Goal: Information Seeking & Learning: Find specific fact

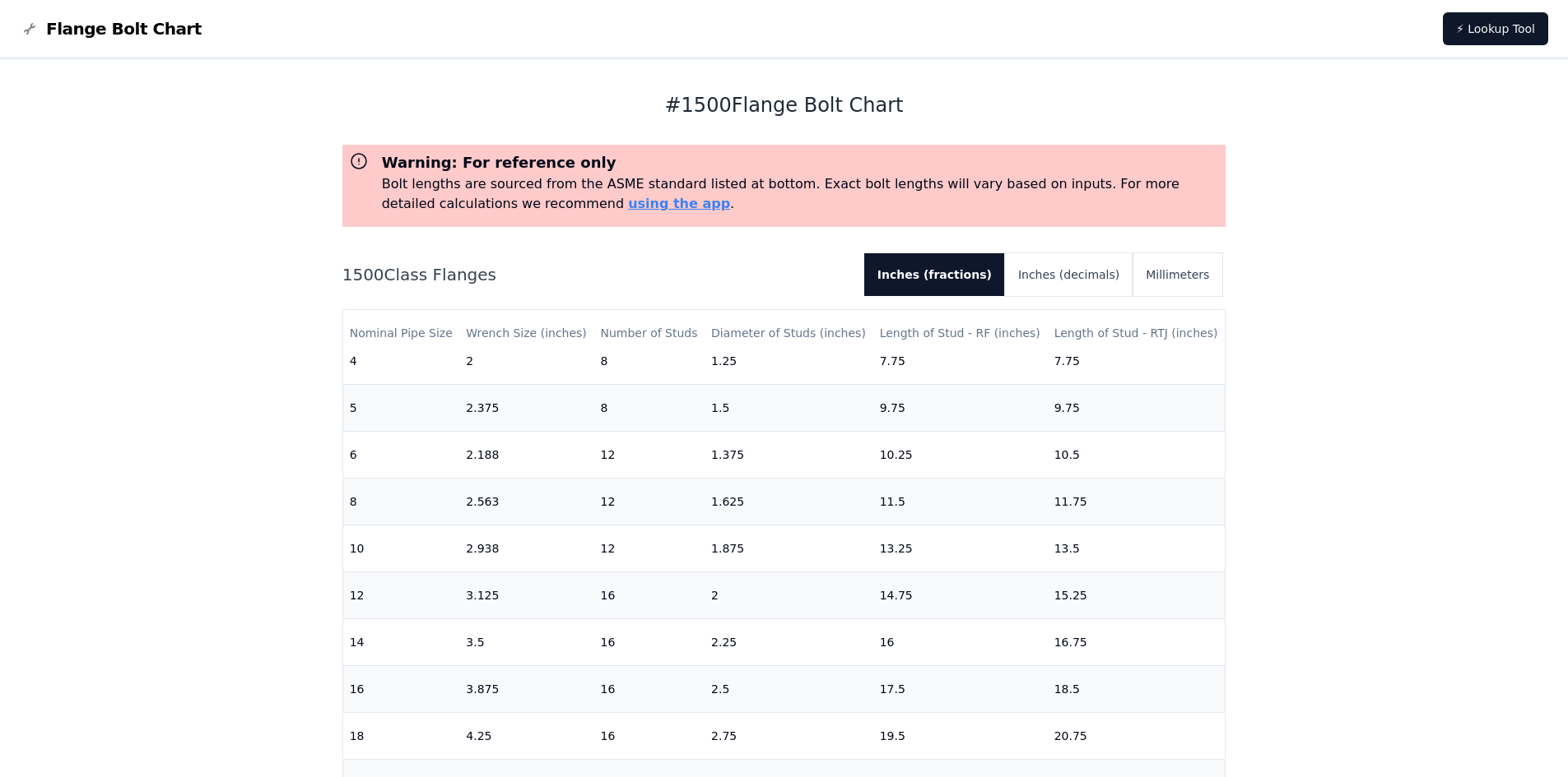
click at [158, 318] on div "# 1500 Flange Bolt Chart Warning: For reference only Bolt lengths are sourced f…" at bounding box center [784, 669] width 1568 height 1220
click at [222, 344] on div "# 1500 Flange Bolt Chart Warning: For reference only Bolt lengths are sourced f…" at bounding box center [784, 669] width 1568 height 1220
click at [155, 372] on div "# 1500 Flange Bolt Chart Warning: For reference only Bolt lengths are sourced f…" at bounding box center [784, 669] width 1568 height 1220
click at [144, 279] on div "# 1500 Flange Bolt Chart Warning: For reference only Bolt lengths are sourced f…" at bounding box center [784, 669] width 1568 height 1220
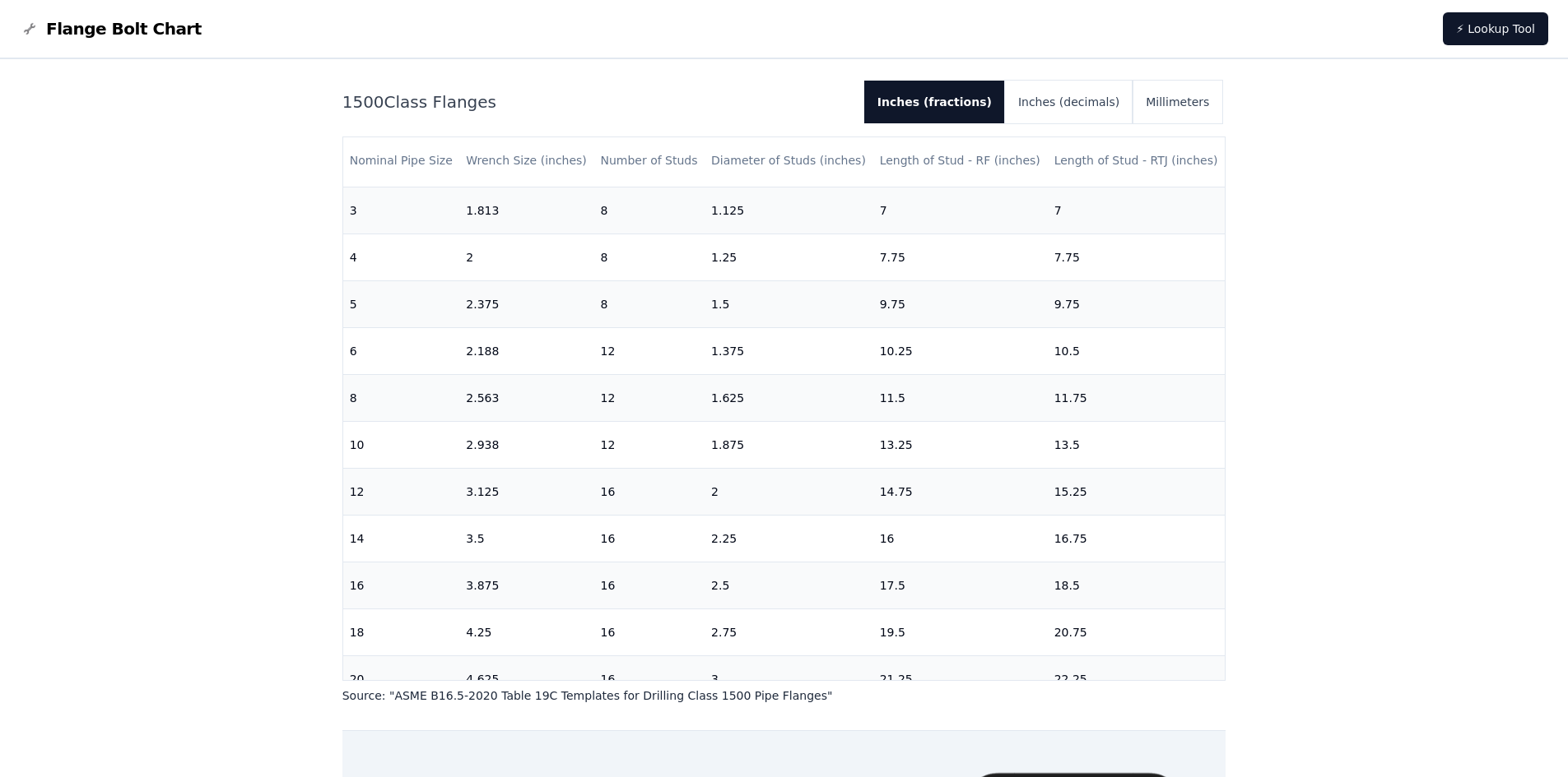
scroll to position [325, 0]
click at [200, 292] on div "# 1500 Flange Bolt Chart Warning: For reference only Bolt lengths are sourced f…" at bounding box center [784, 496] width 1568 height 1220
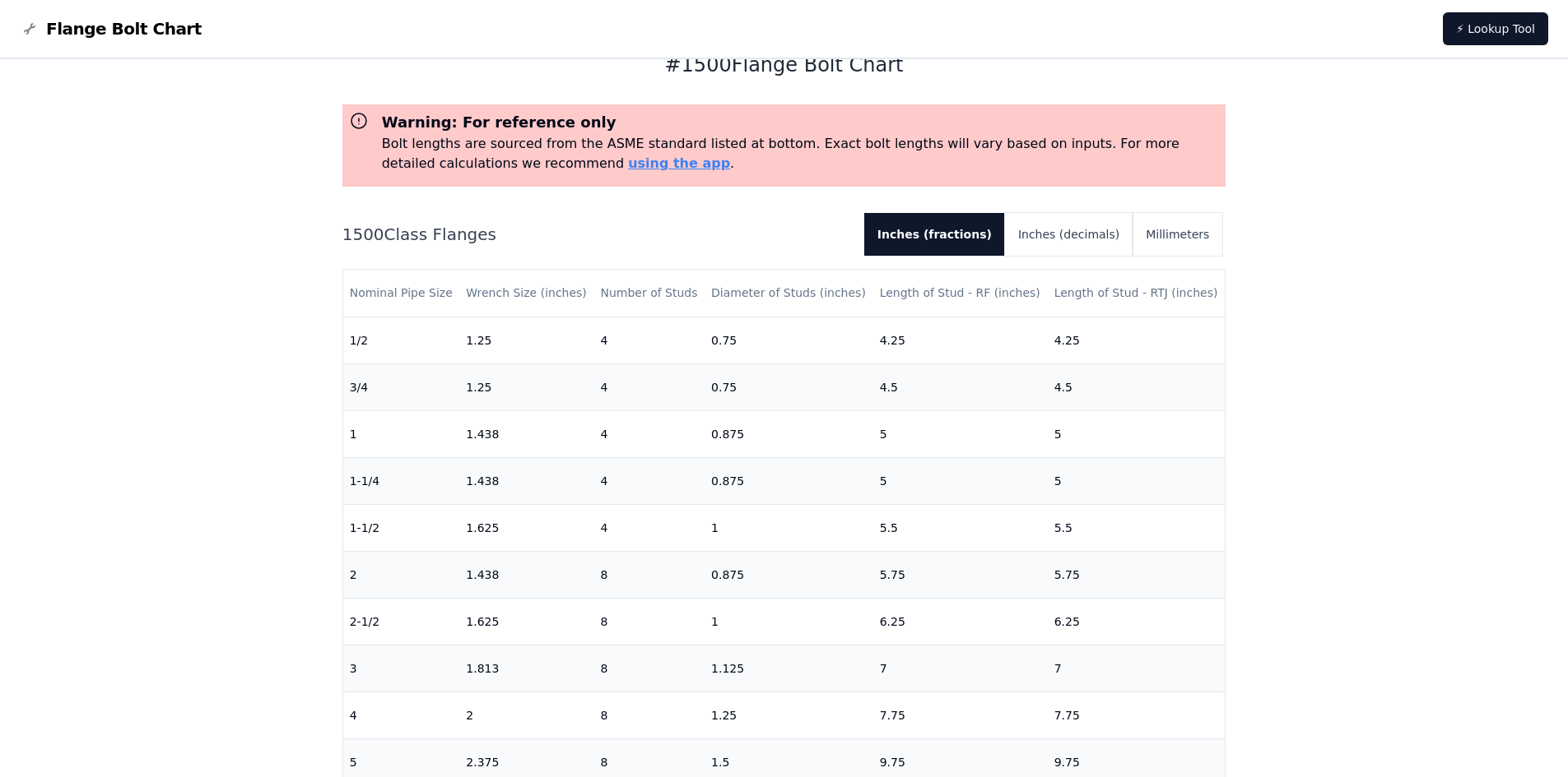
scroll to position [0, 0]
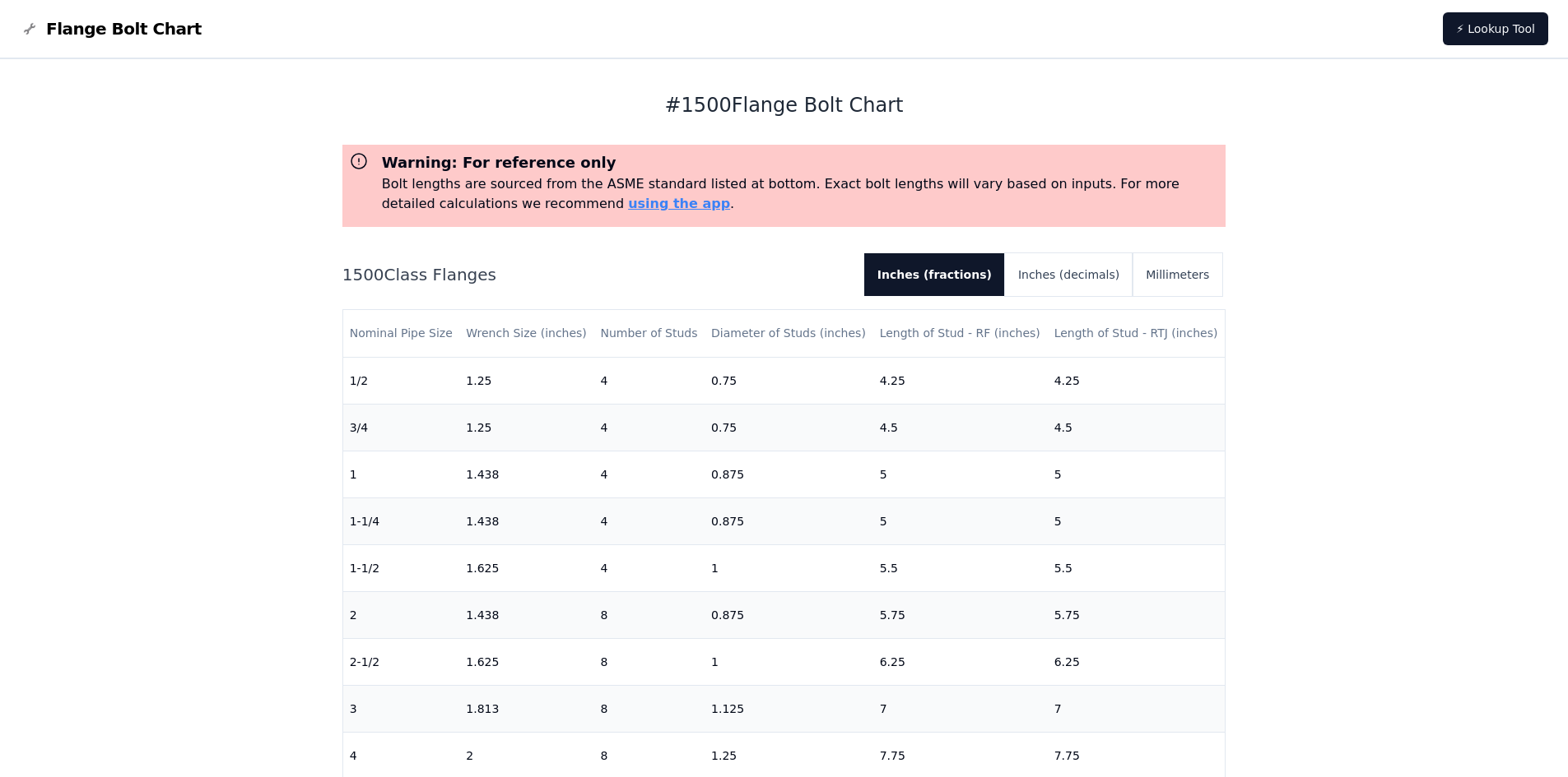
click at [196, 356] on div "# 1500 Flange Bolt Chart Warning: For reference only Bolt lengths are sourced f…" at bounding box center [784, 669] width 1568 height 1220
click at [111, 205] on div "# 1500 Flange Bolt Chart Warning: For reference only Bolt lengths are sourced f…" at bounding box center [784, 669] width 1568 height 1220
click at [240, 206] on div "# 1500 Flange Bolt Chart Warning: For reference only Bolt lengths are sourced f…" at bounding box center [784, 669] width 1568 height 1220
click at [161, 206] on div "# 1500 Flange Bolt Chart Warning: For reference only Bolt lengths are sourced f…" at bounding box center [784, 669] width 1568 height 1220
click at [106, 420] on div "# 1500 Flange Bolt Chart Warning: For reference only Bolt lengths are sourced f…" at bounding box center [784, 669] width 1568 height 1220
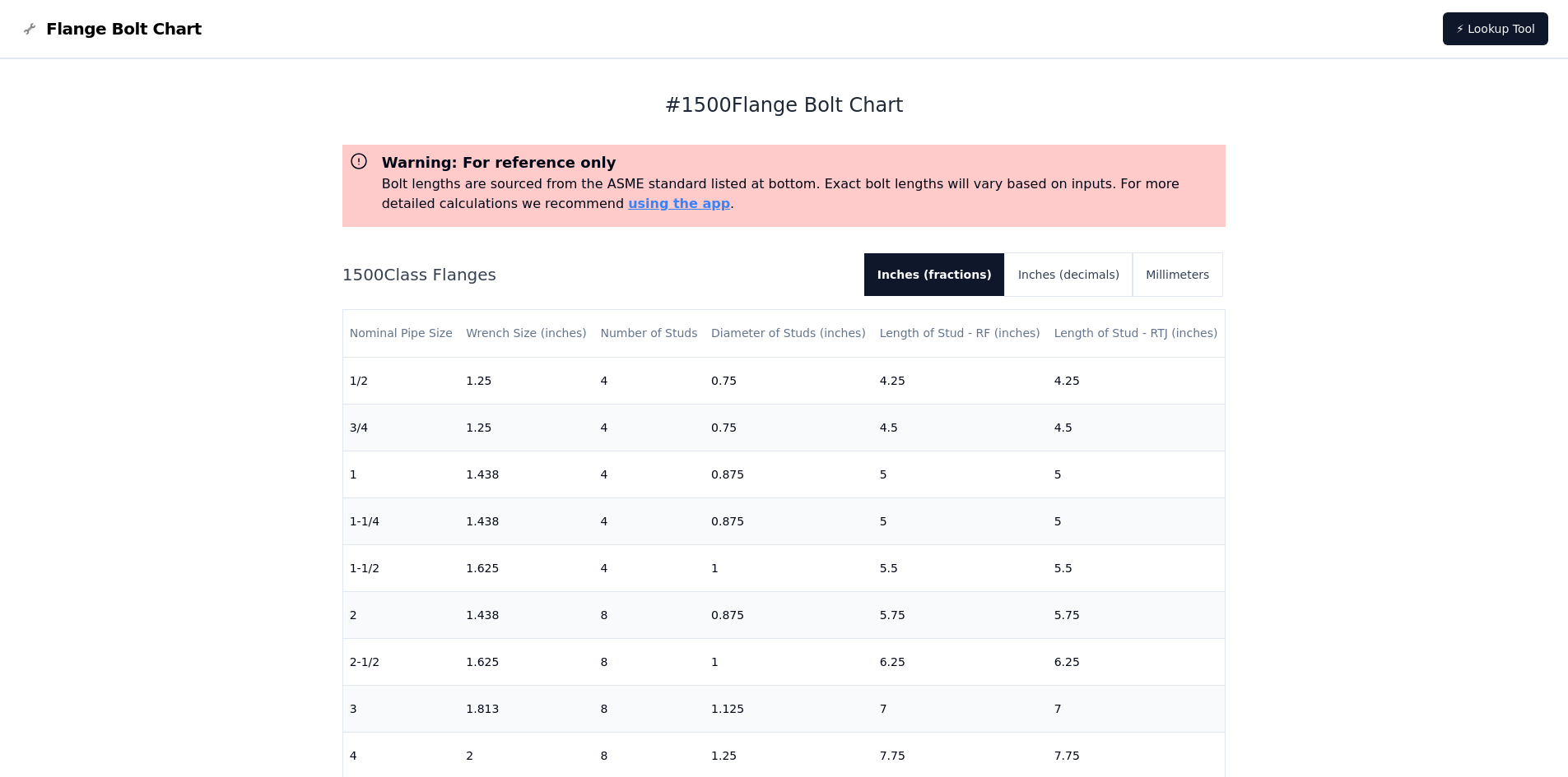
click at [160, 356] on div "# 1500 Flange Bolt Chart Warning: For reference only Bolt lengths are sourced f…" at bounding box center [784, 669] width 1568 height 1220
click at [148, 323] on div "# 1500 Flange Bolt Chart Warning: For reference only Bolt lengths are sourced f…" at bounding box center [784, 669] width 1568 height 1220
click at [202, 422] on div "# 1500 Flange Bolt Chart Warning: For reference only Bolt lengths are sourced f…" at bounding box center [784, 669] width 1568 height 1220
click at [179, 275] on div "# 1500 Flange Bolt Chart Warning: For reference only Bolt lengths are sourced f…" at bounding box center [784, 669] width 1568 height 1220
